Goal: Go to known website: Go to known website

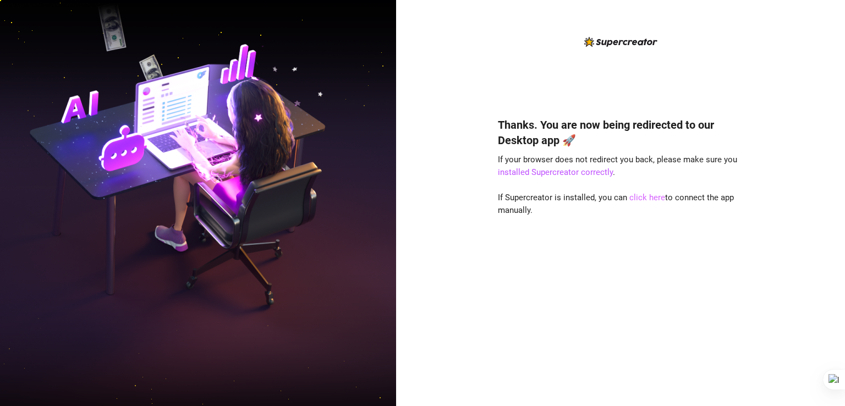
click at [640, 196] on link "click here" at bounding box center [648, 198] width 36 height 10
click at [644, 197] on link "click here" at bounding box center [648, 198] width 36 height 10
click at [641, 197] on link "click here" at bounding box center [648, 198] width 36 height 10
click at [640, 196] on link "click here" at bounding box center [648, 198] width 36 height 10
click at [649, 199] on link "click here" at bounding box center [648, 198] width 36 height 10
